Goal: Task Accomplishment & Management: Manage account settings

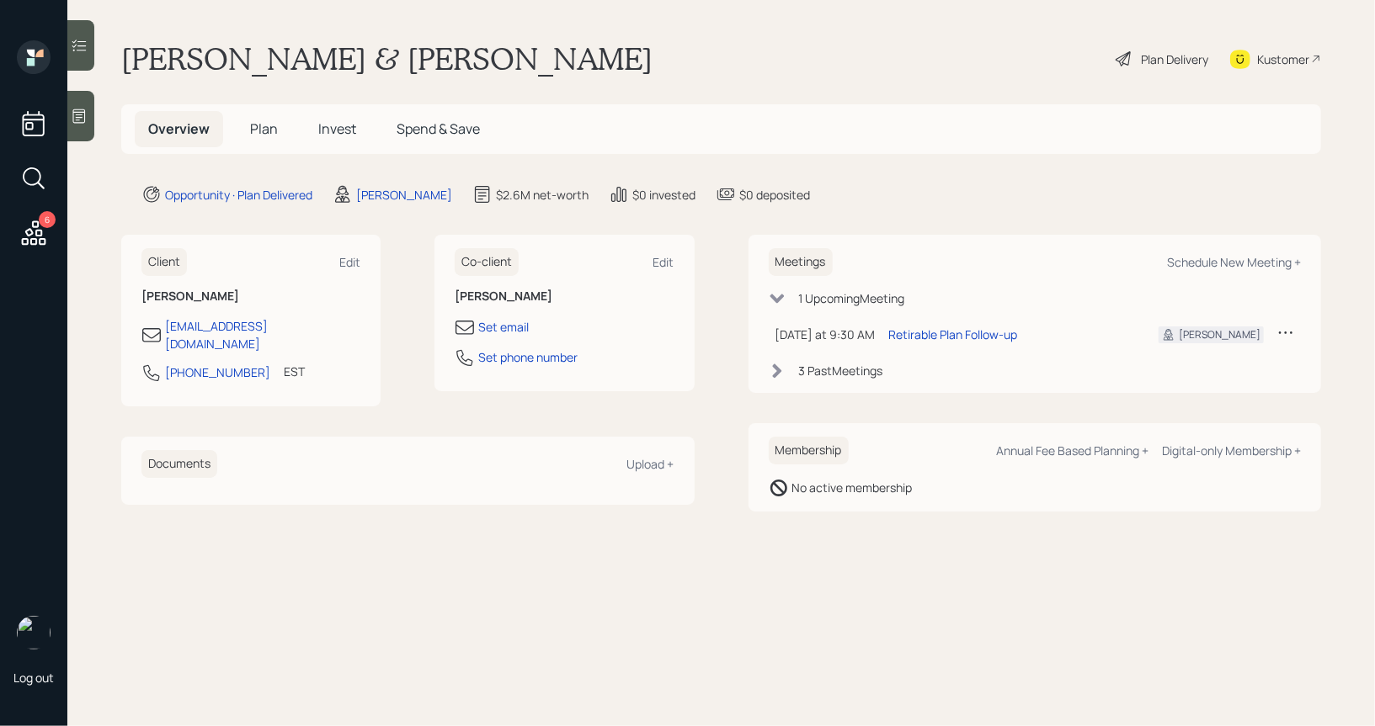
click at [263, 125] on span "Plan" at bounding box center [264, 129] width 28 height 19
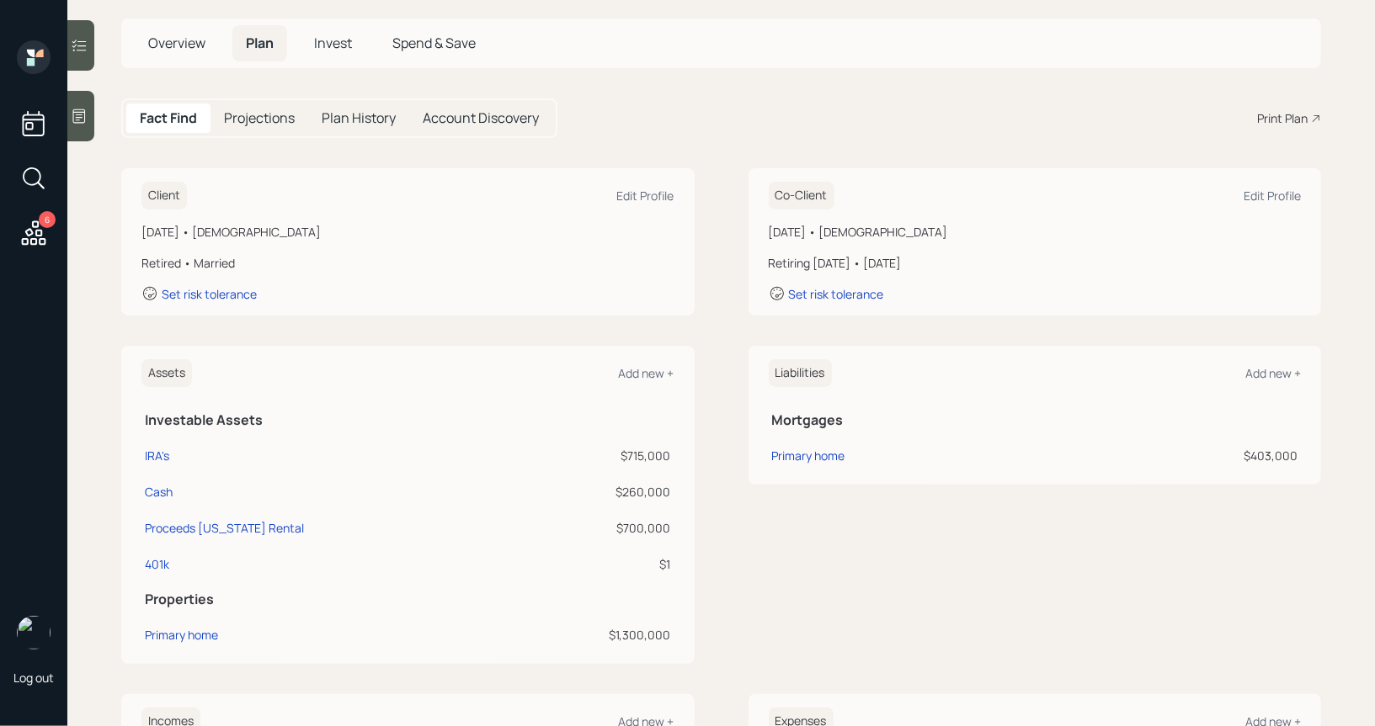
scroll to position [112, 0]
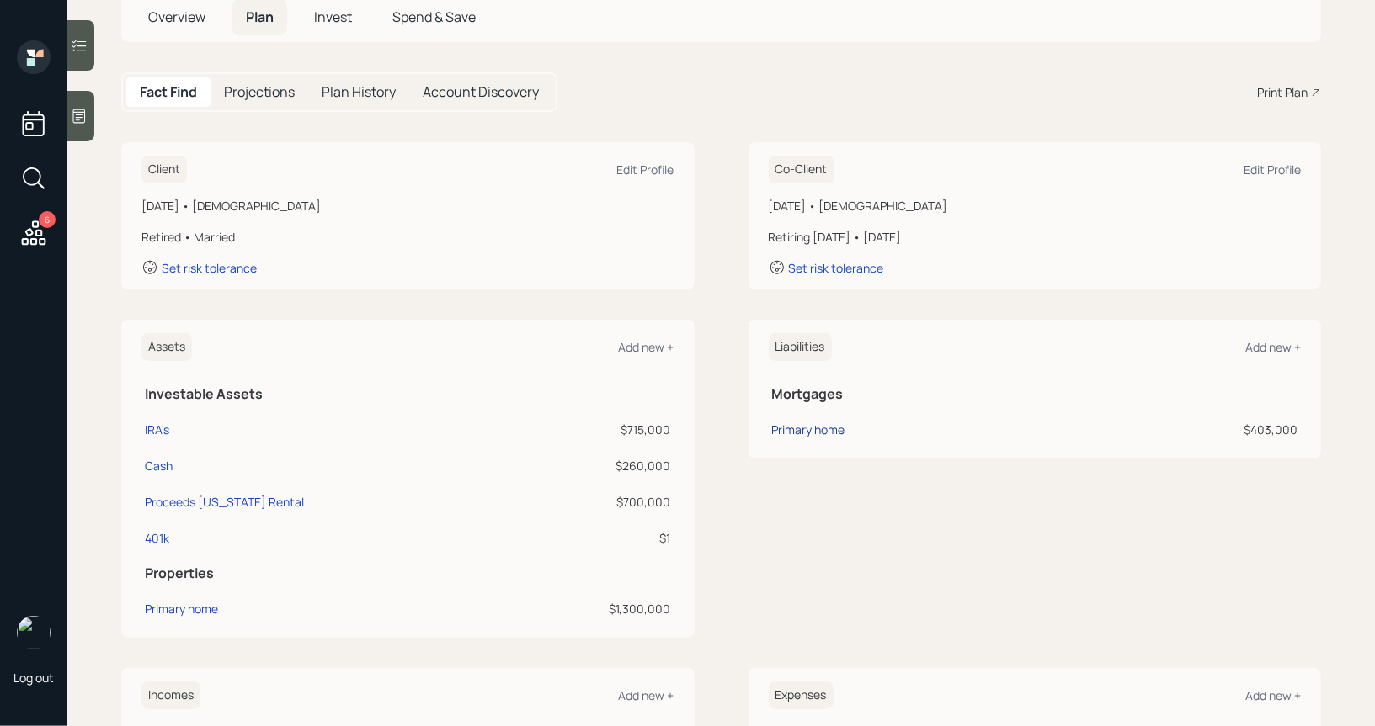
click at [816, 424] on div "Primary home" at bounding box center [808, 430] width 73 height 18
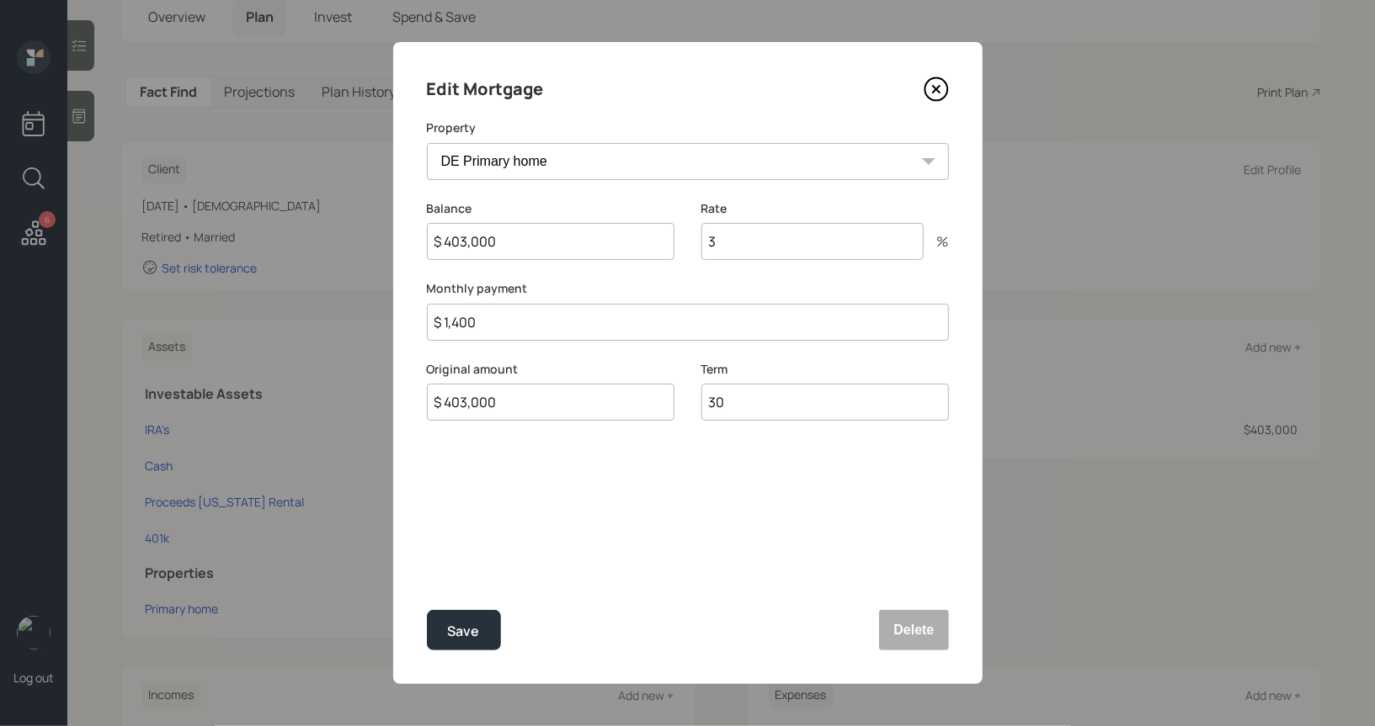
click at [938, 80] on icon at bounding box center [935, 89] width 25 height 25
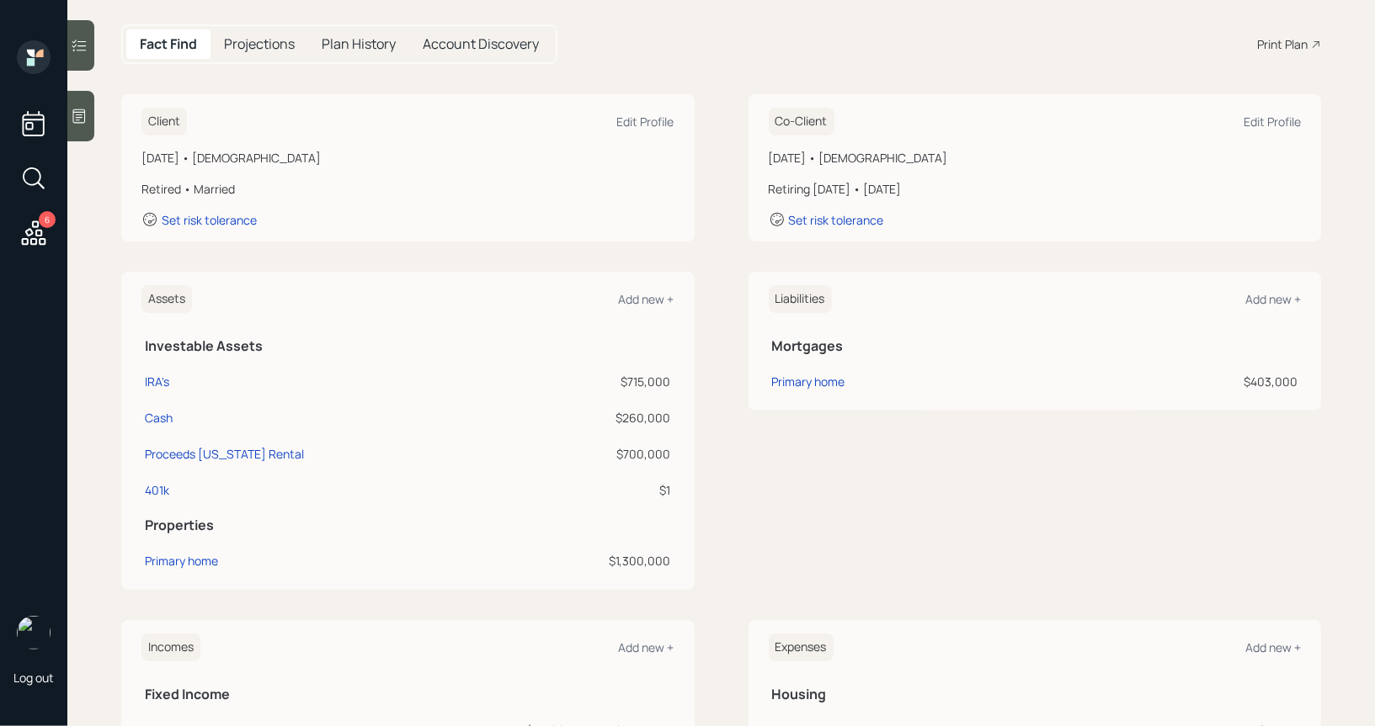
scroll to position [200, 0]
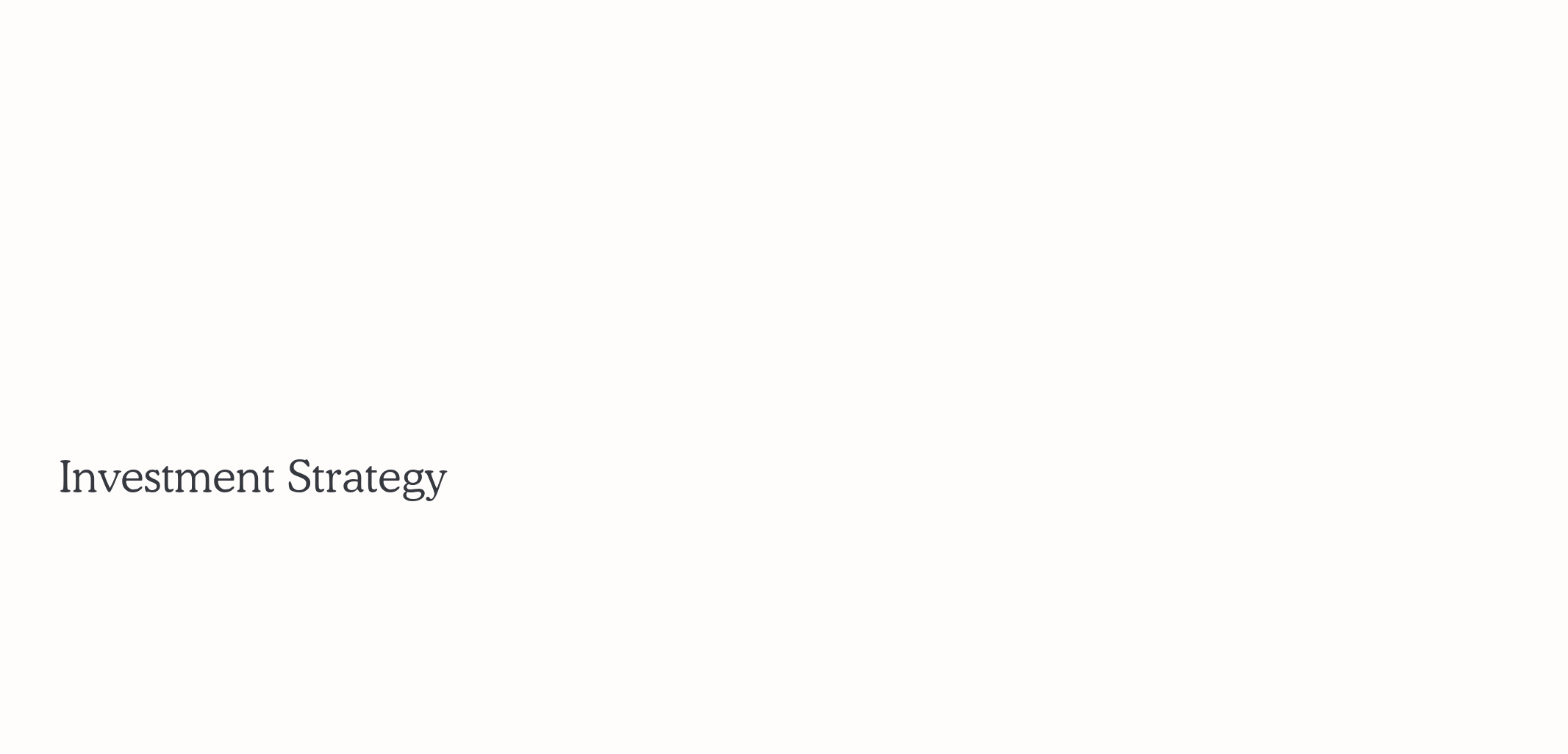
scroll to position [9458, 0]
